Goal: Find specific page/section

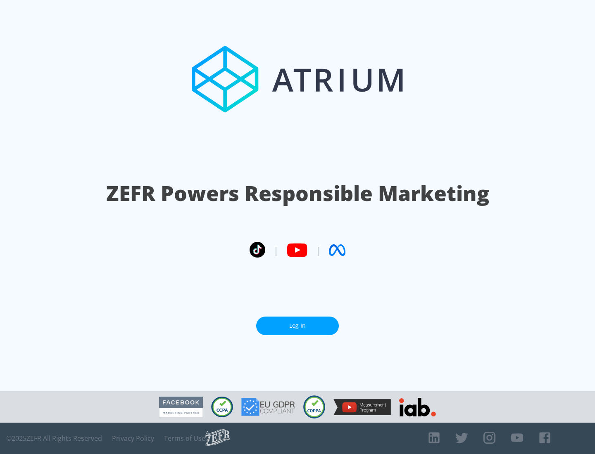
click at [297, 326] on link "Log In" at bounding box center [297, 326] width 83 height 19
